Goal: Navigation & Orientation: Find specific page/section

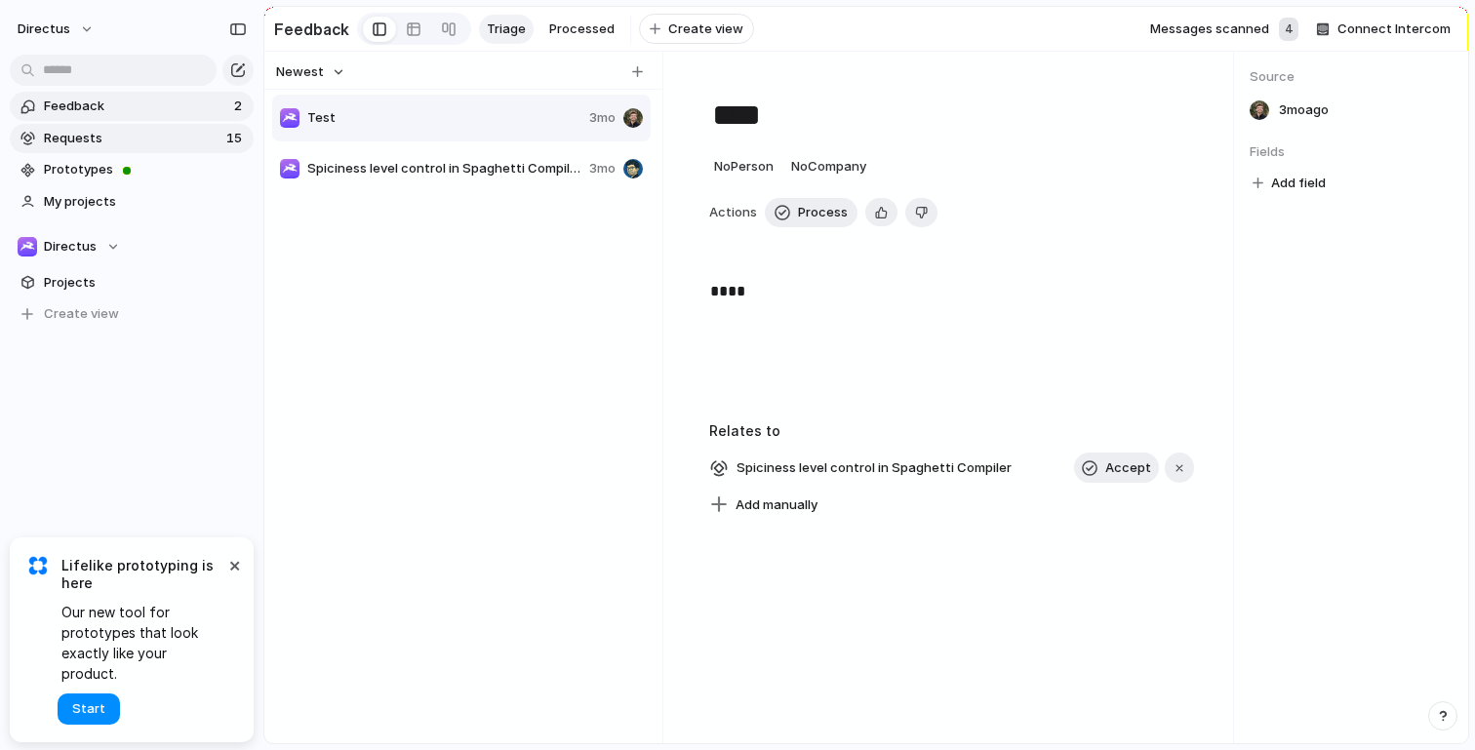
click at [154, 146] on span "Requests" at bounding box center [132, 139] width 177 height 20
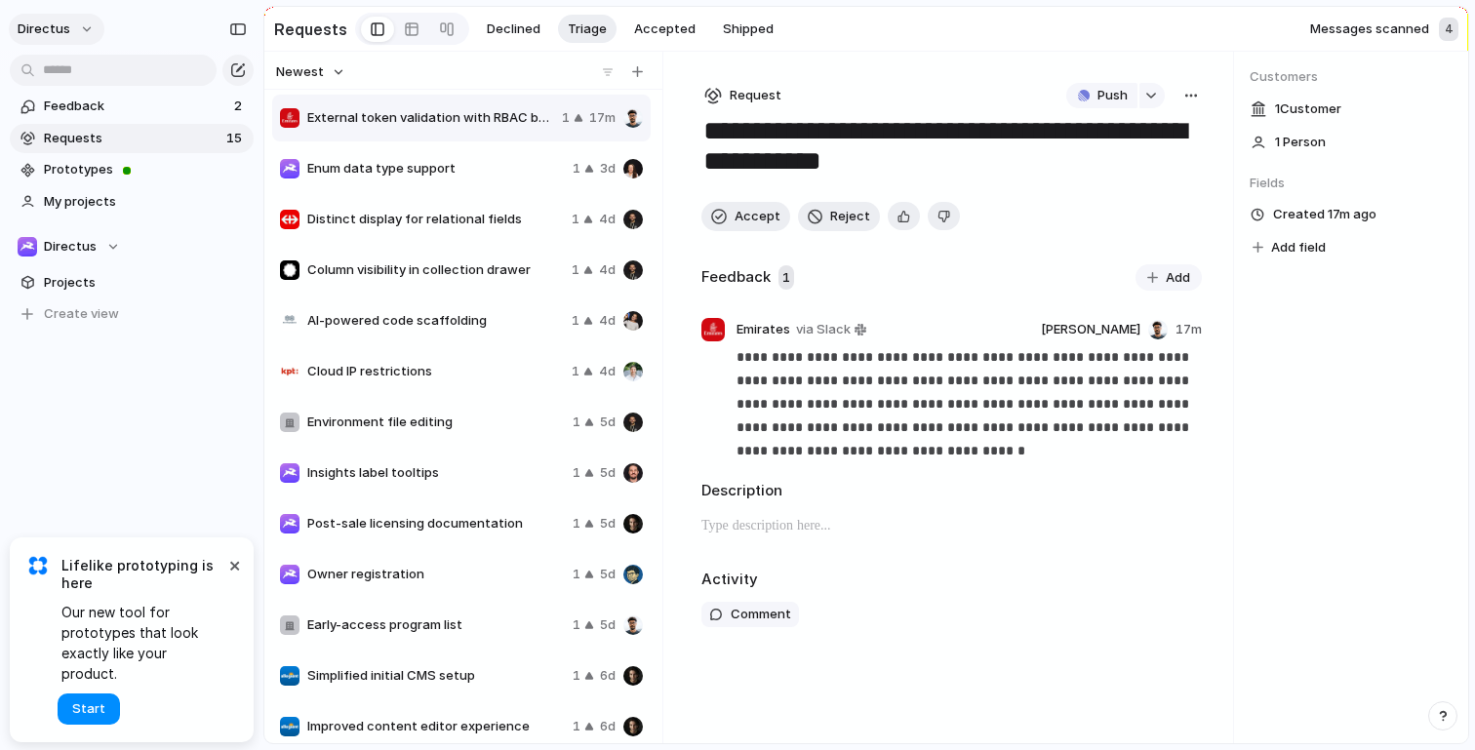
click at [66, 28] on span "directus" at bounding box center [44, 30] width 53 height 20
click at [87, 73] on span "Settings" at bounding box center [72, 73] width 54 height 20
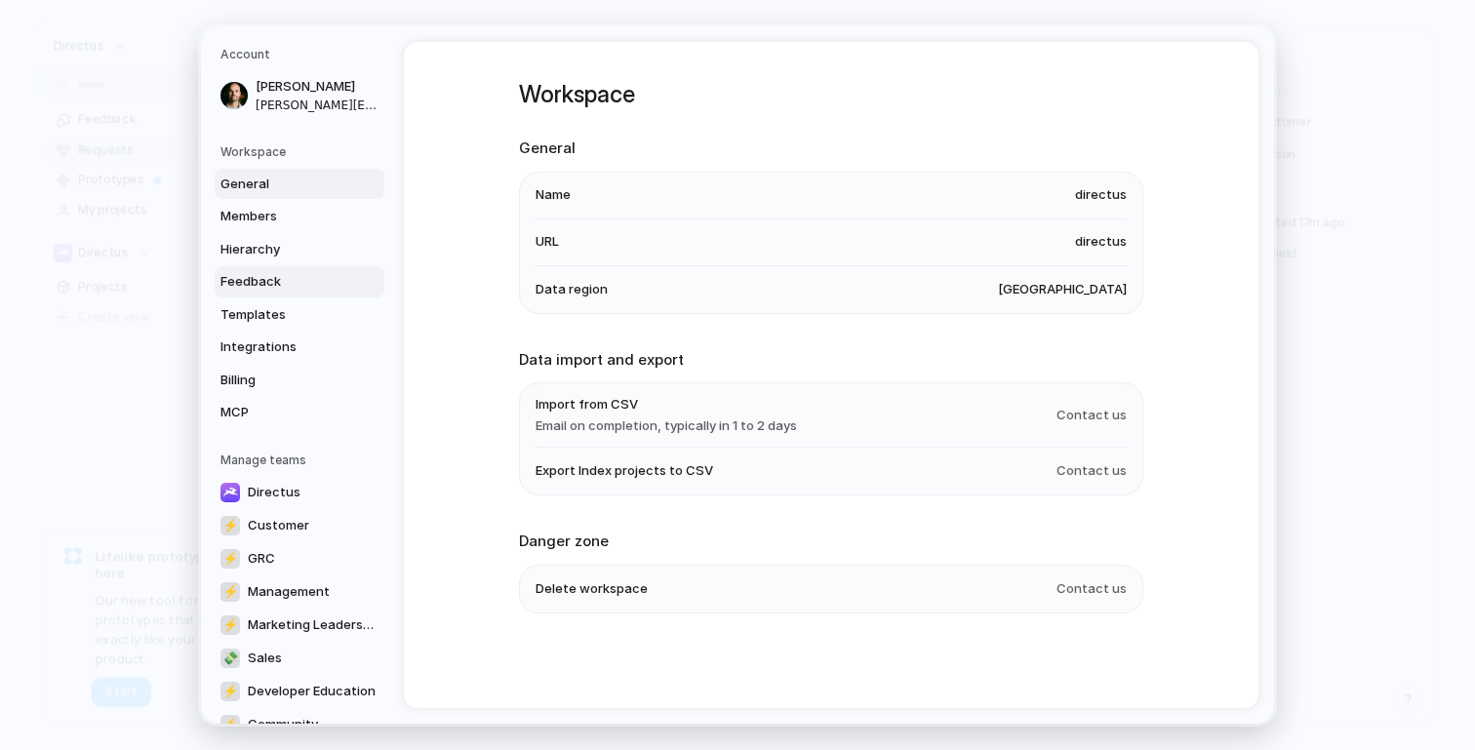
click at [279, 274] on span "Feedback" at bounding box center [283, 282] width 125 height 20
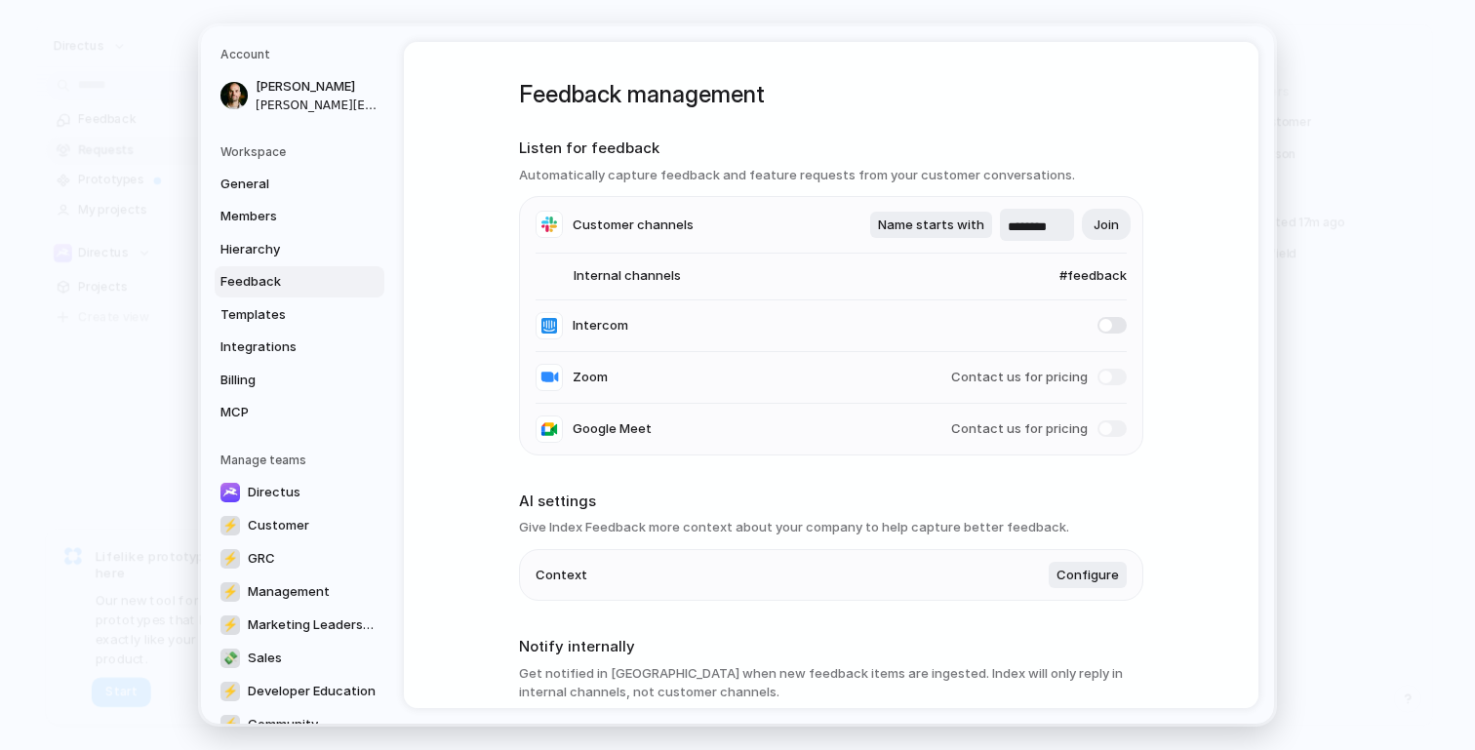
click at [1090, 278] on span "#feedback" at bounding box center [1074, 276] width 105 height 20
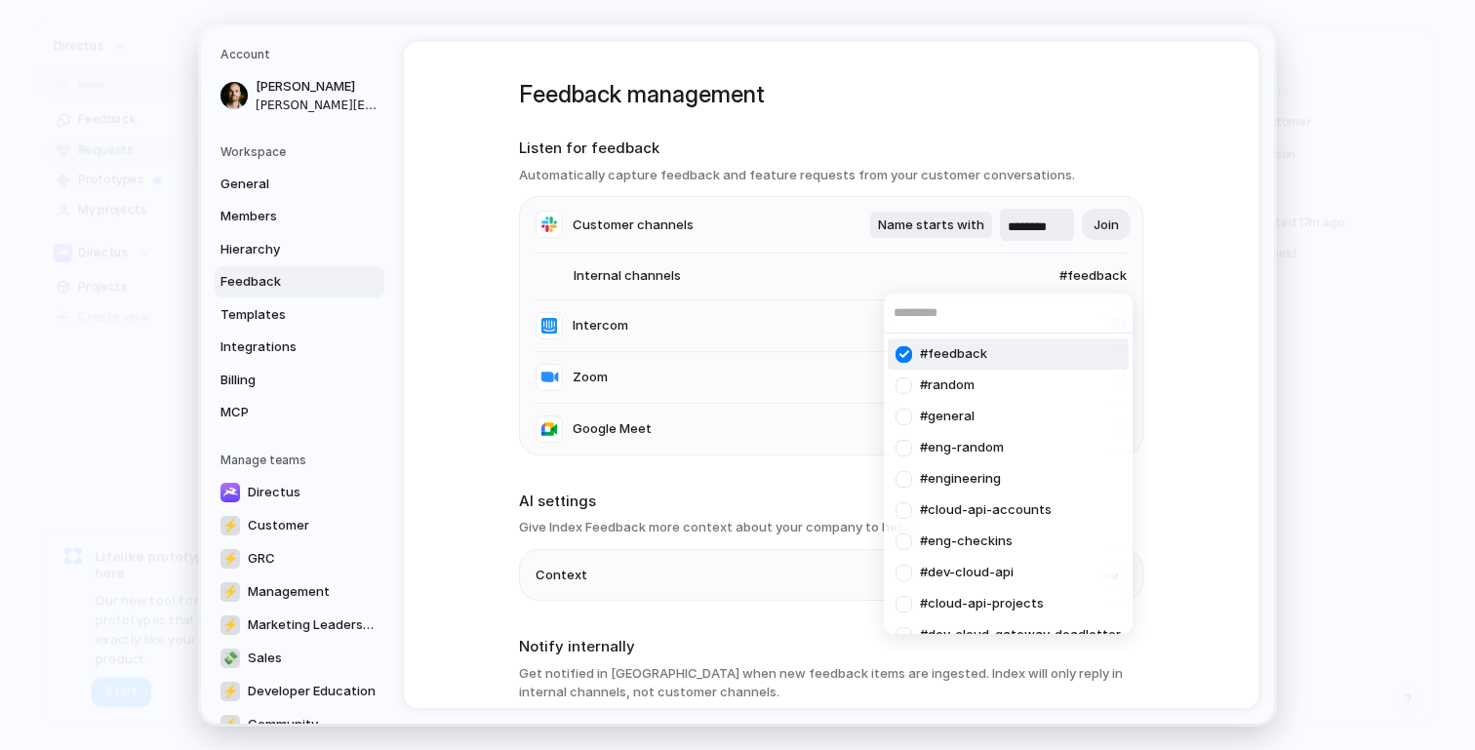
click at [907, 356] on div at bounding box center [904, 355] width 34 height 34
click at [1059, 146] on div "#random #general #eng-random #engineering #cloud-api-accounts #eng-checkins #de…" at bounding box center [737, 375] width 1475 height 750
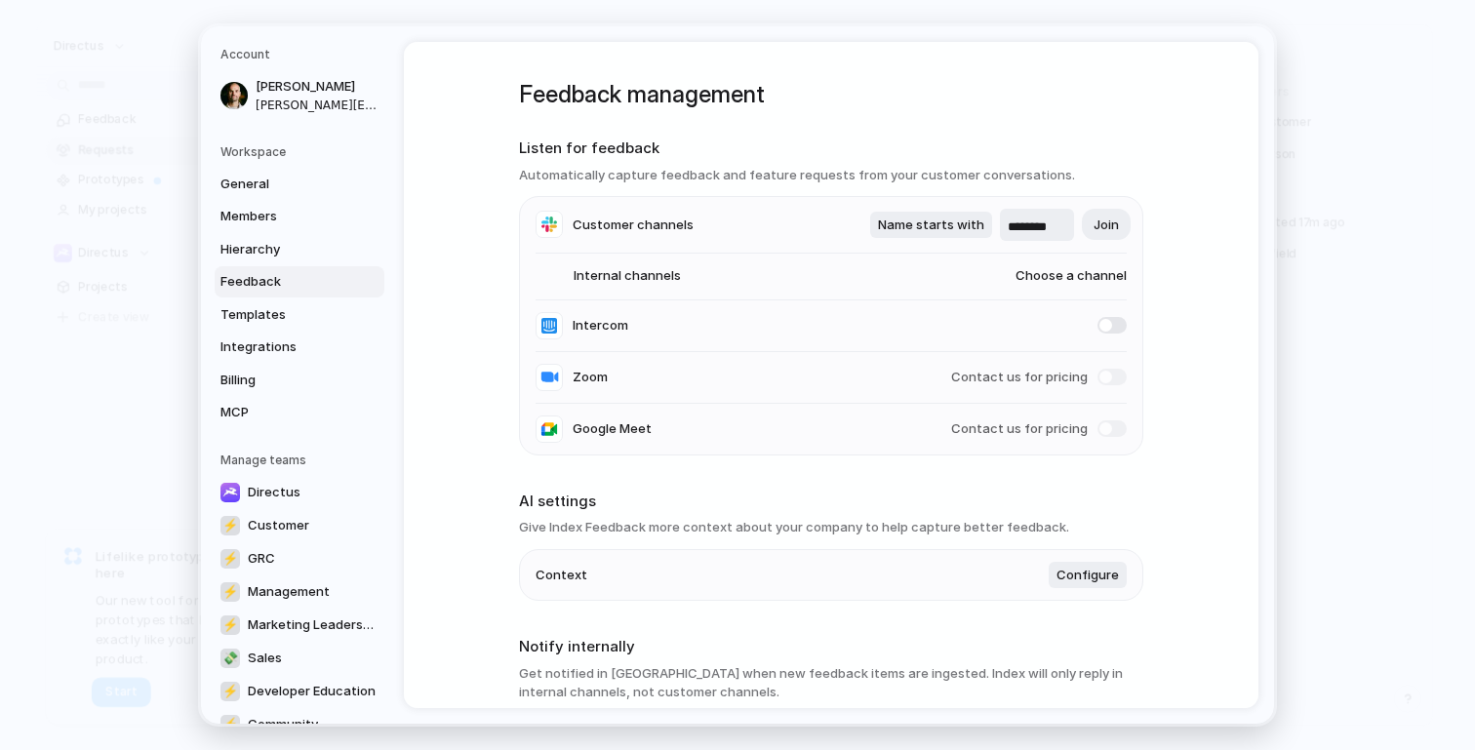
click at [514, 199] on div "Feedback management Listen for feedback Automatically capture feedback and feat…" at bounding box center [831, 375] width 855 height 666
click at [286, 189] on span "General" at bounding box center [283, 185] width 125 height 20
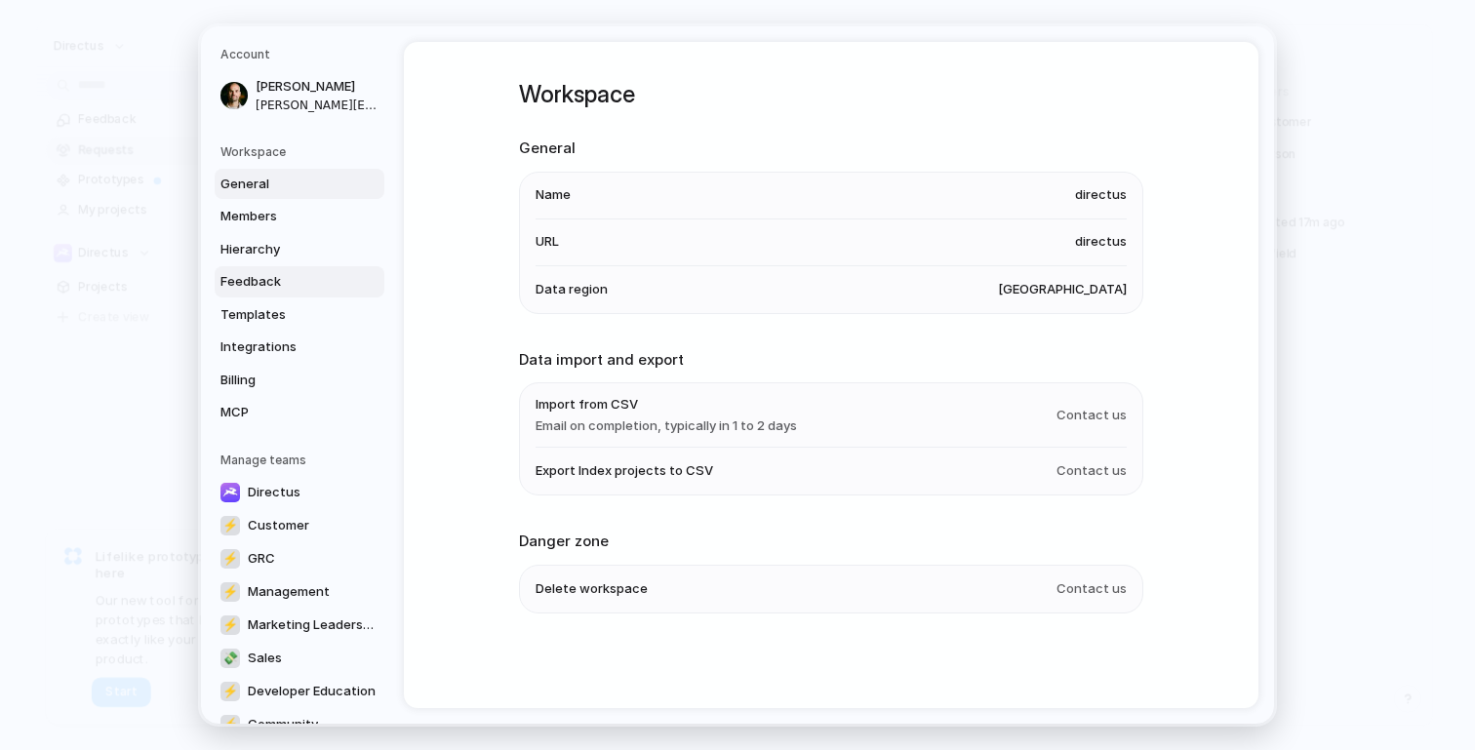
click at [270, 284] on span "Feedback" at bounding box center [283, 282] width 125 height 20
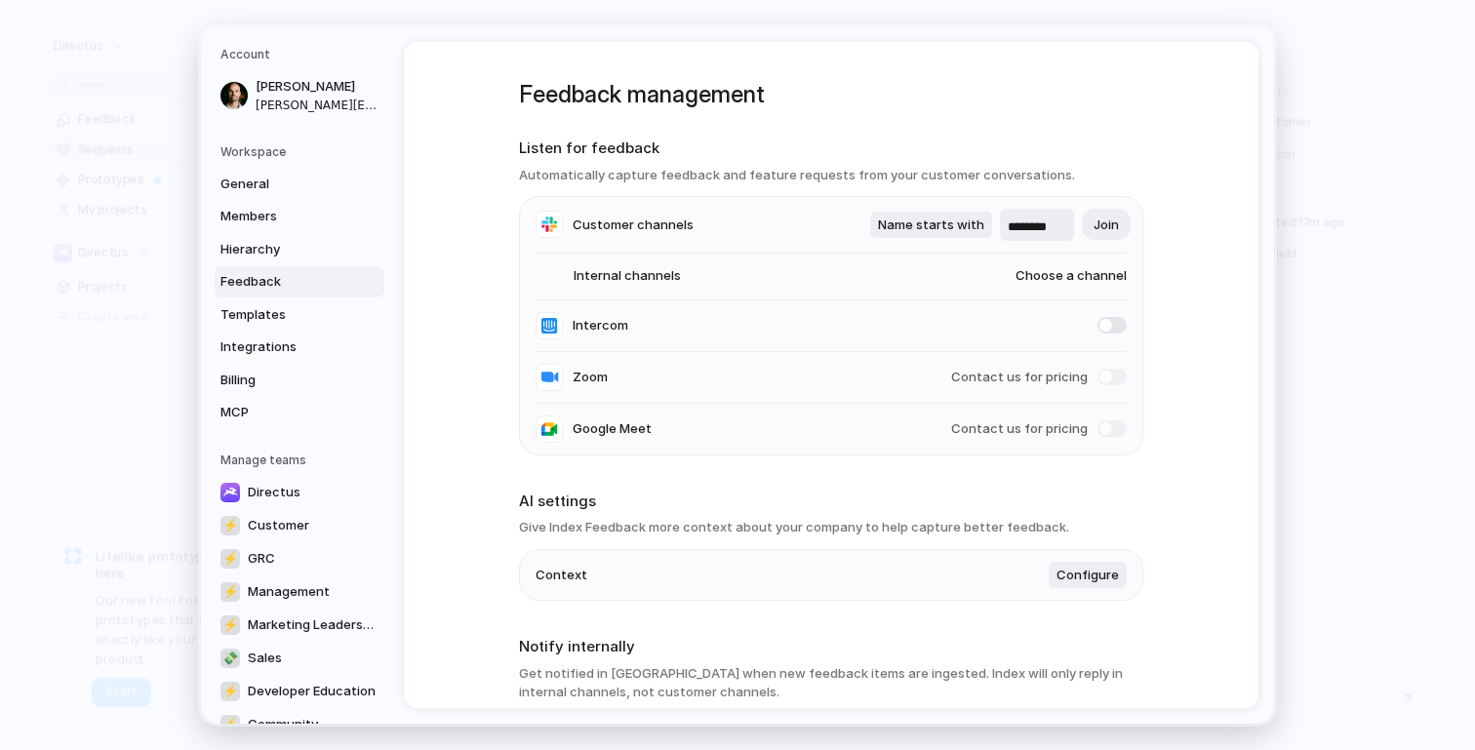
click at [270, 157] on h5 "Workspace" at bounding box center [303, 152] width 164 height 18
